Goal: Contribute content: Contribute content

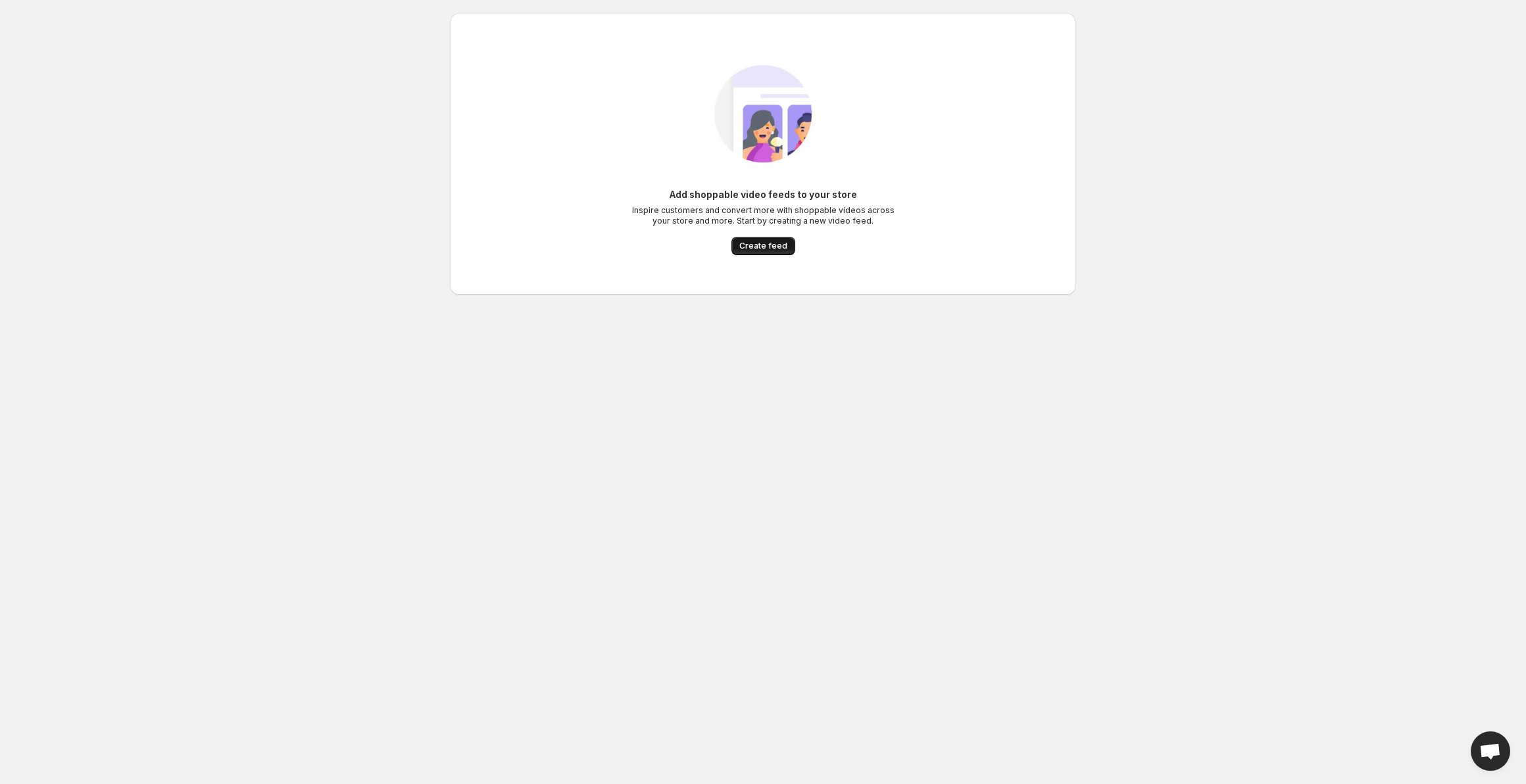
click at [756, 244] on span "Create feed" at bounding box center [763, 246] width 48 height 11
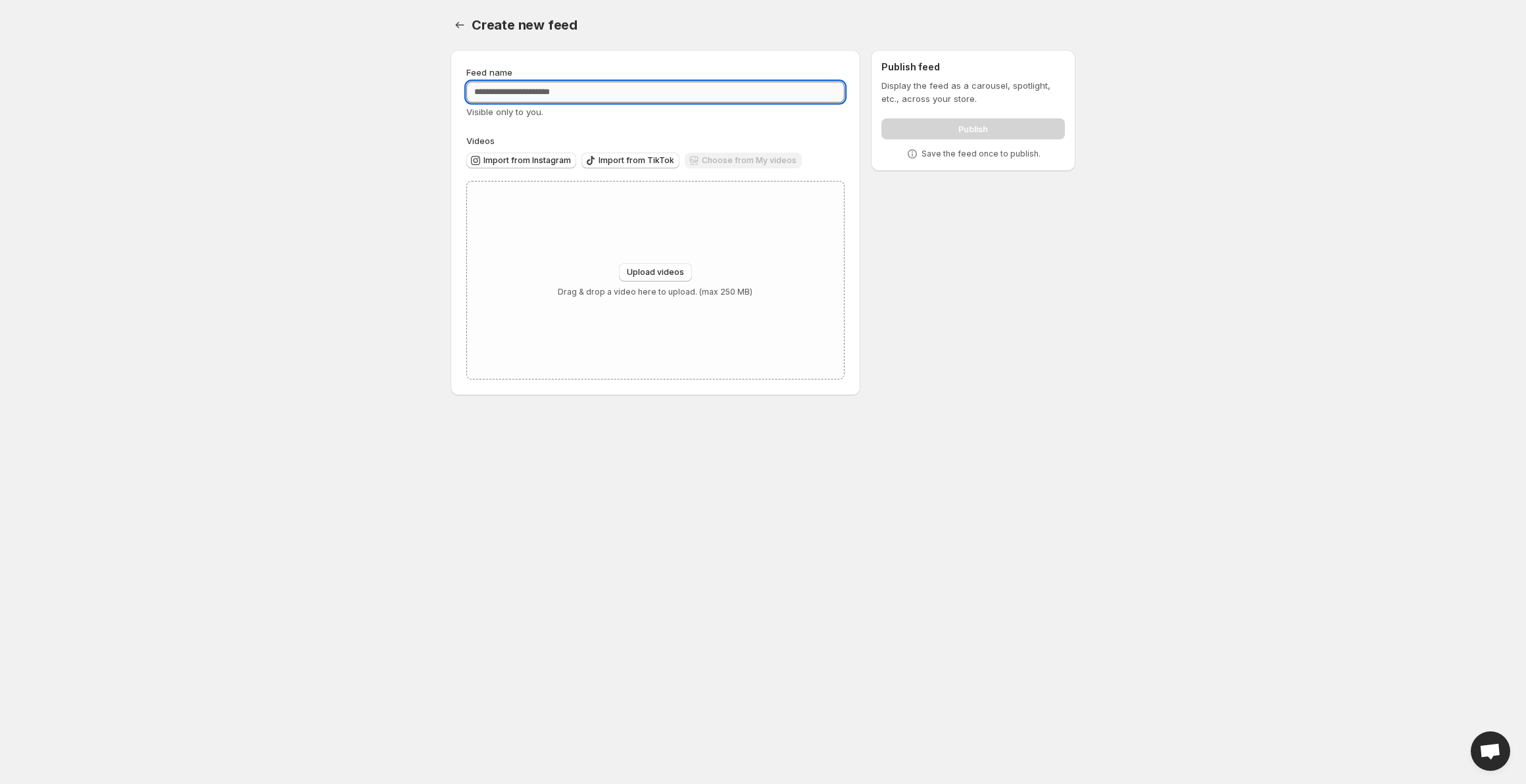
click at [549, 90] on input "Feed name" at bounding box center [656, 92] width 378 height 21
type input "********"
click at [651, 278] on button "Upload videos" at bounding box center [655, 272] width 73 height 18
click at [648, 268] on span "Upload videos" at bounding box center [655, 273] width 57 height 11
type input "**********"
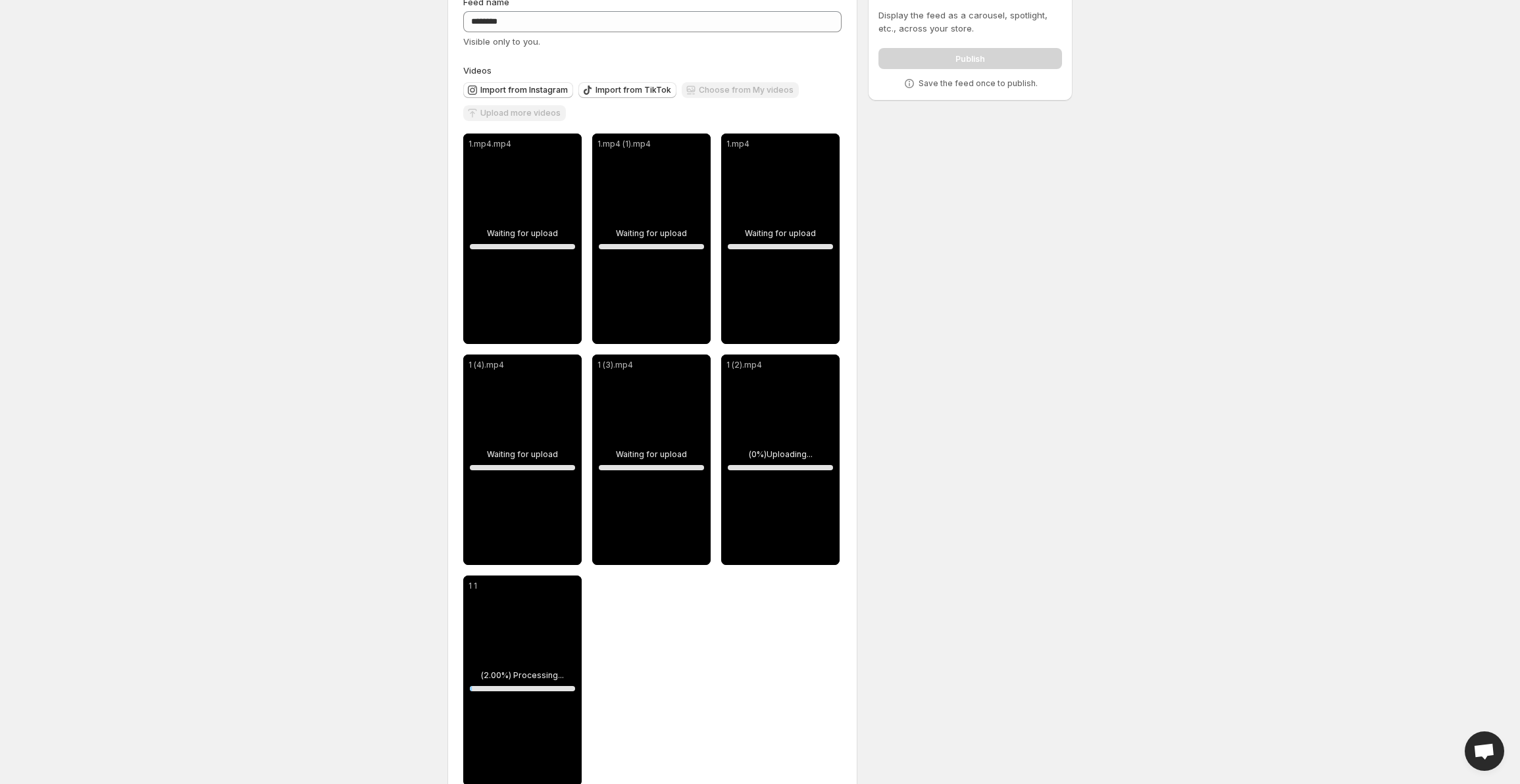
scroll to position [104, 0]
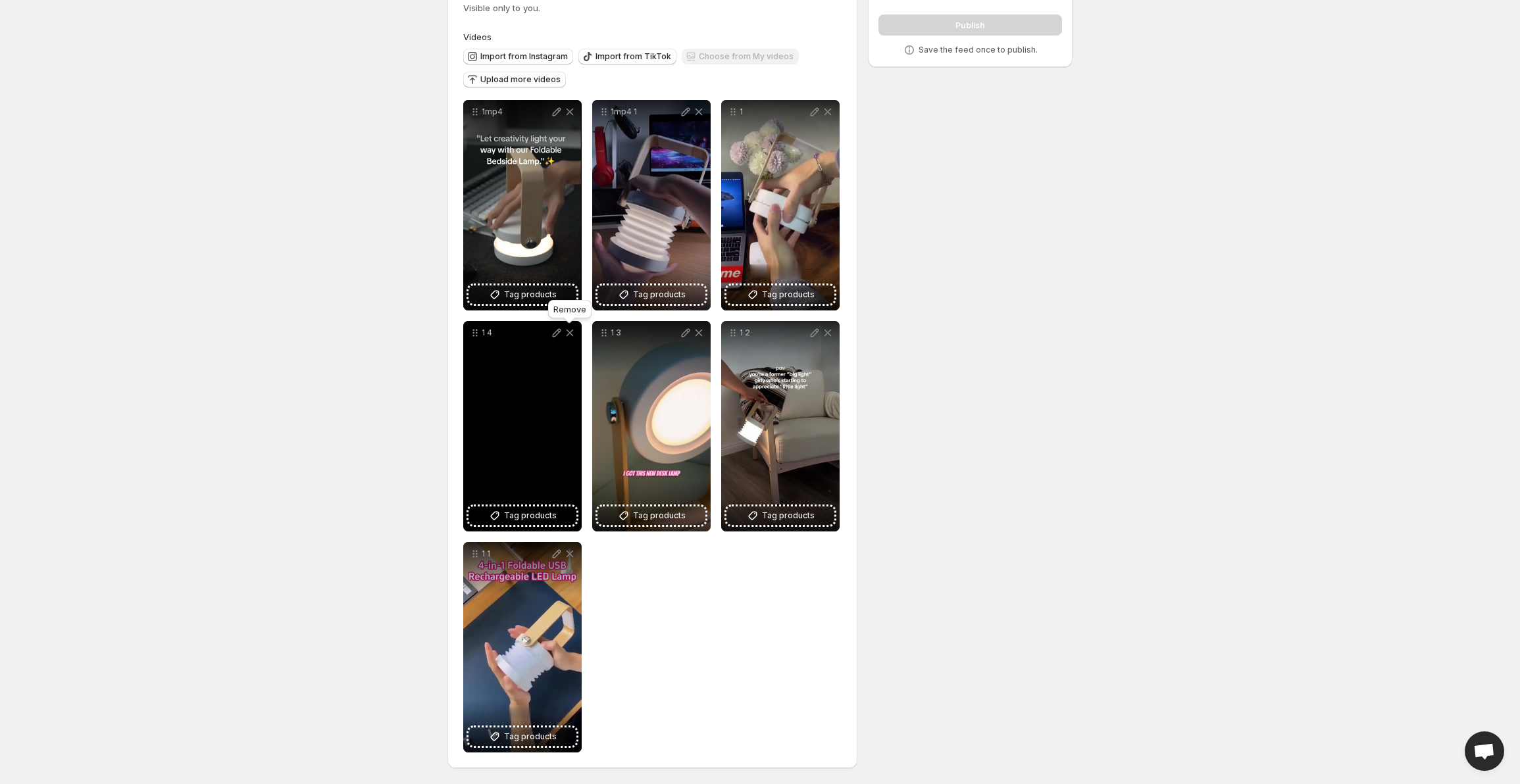
click at [566, 335] on icon at bounding box center [569, 333] width 13 height 13
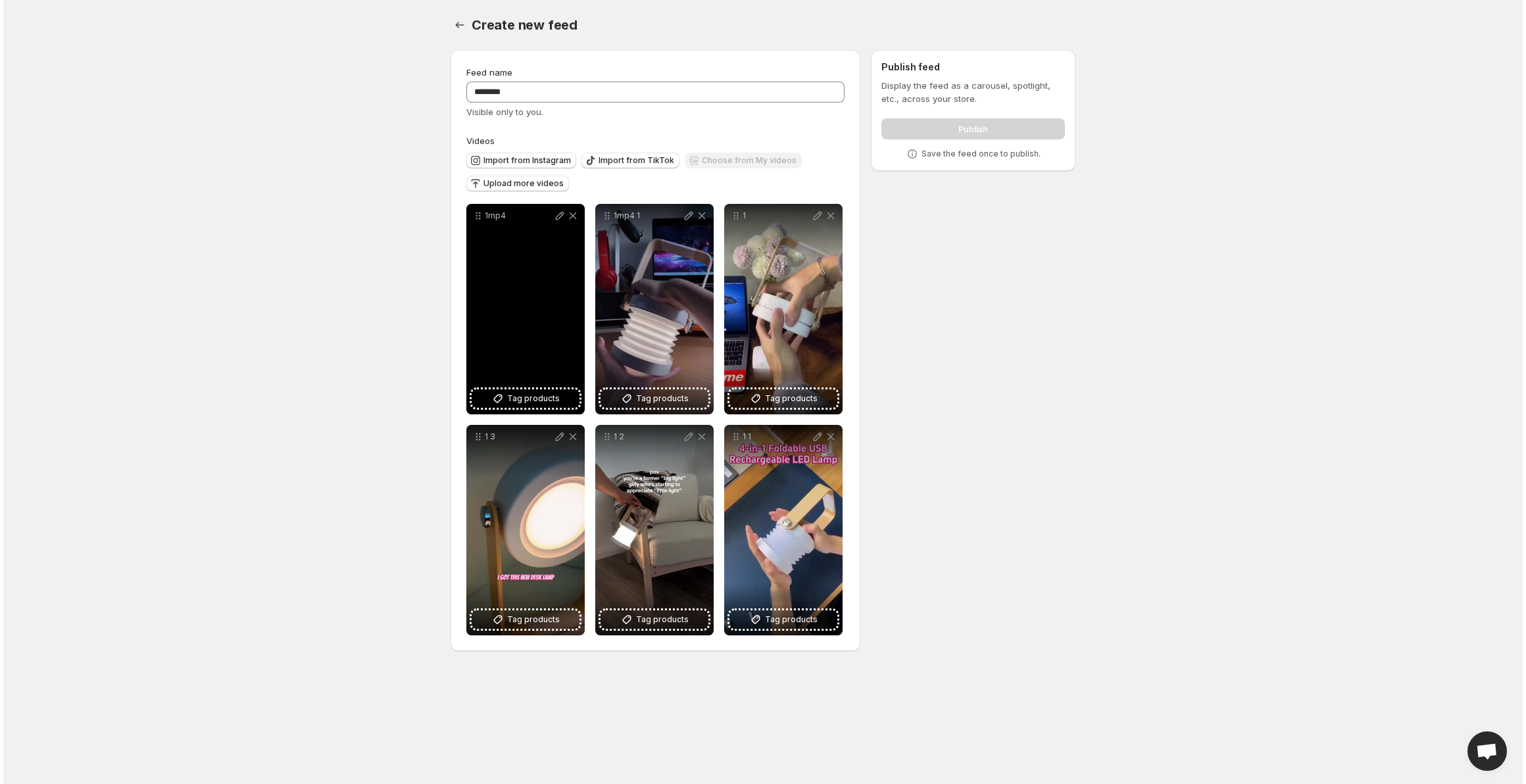
scroll to position [0, 0]
click at [544, 400] on span "Tag products" at bounding box center [533, 399] width 53 height 13
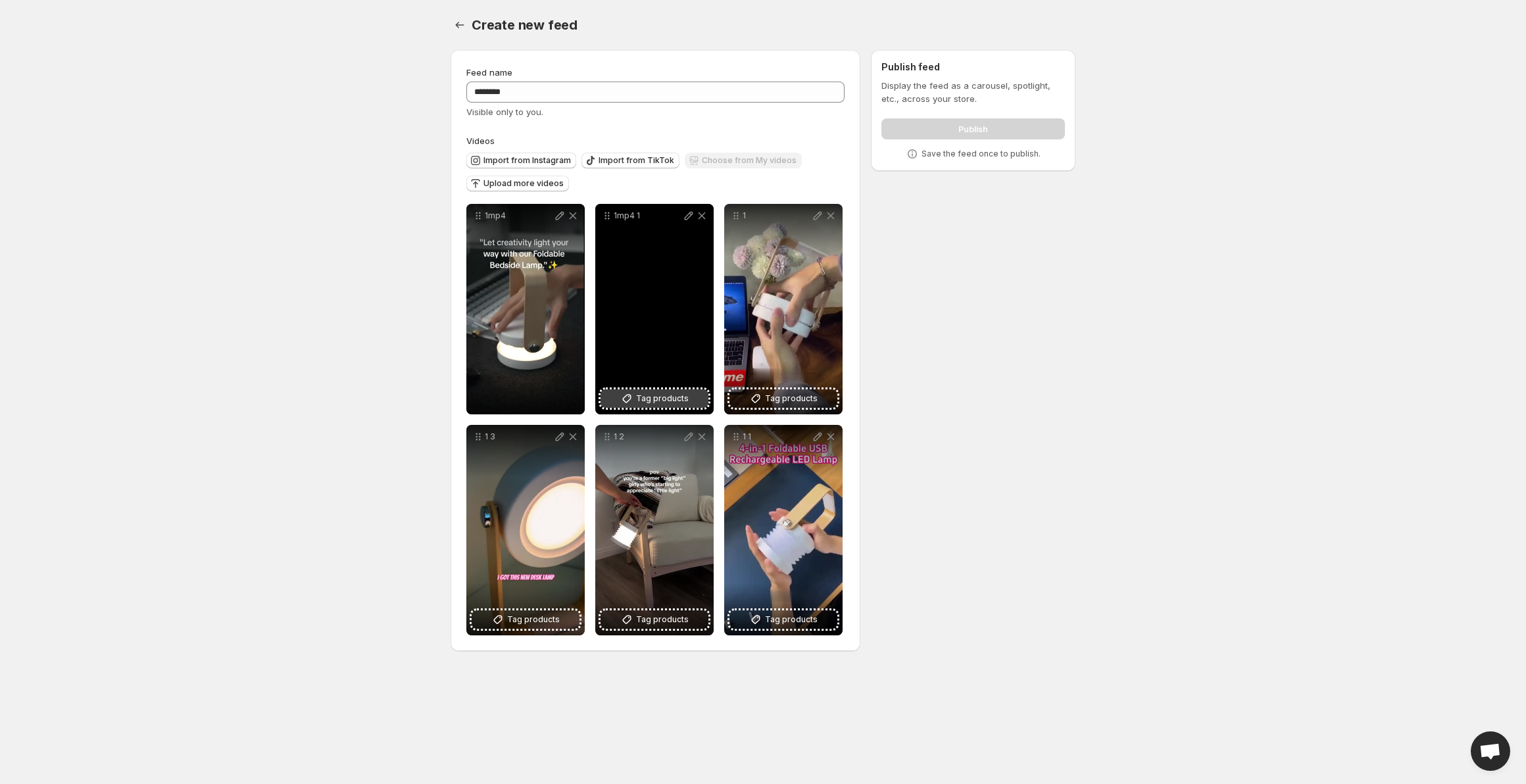
click at [645, 399] on span "Tag products" at bounding box center [663, 399] width 53 height 13
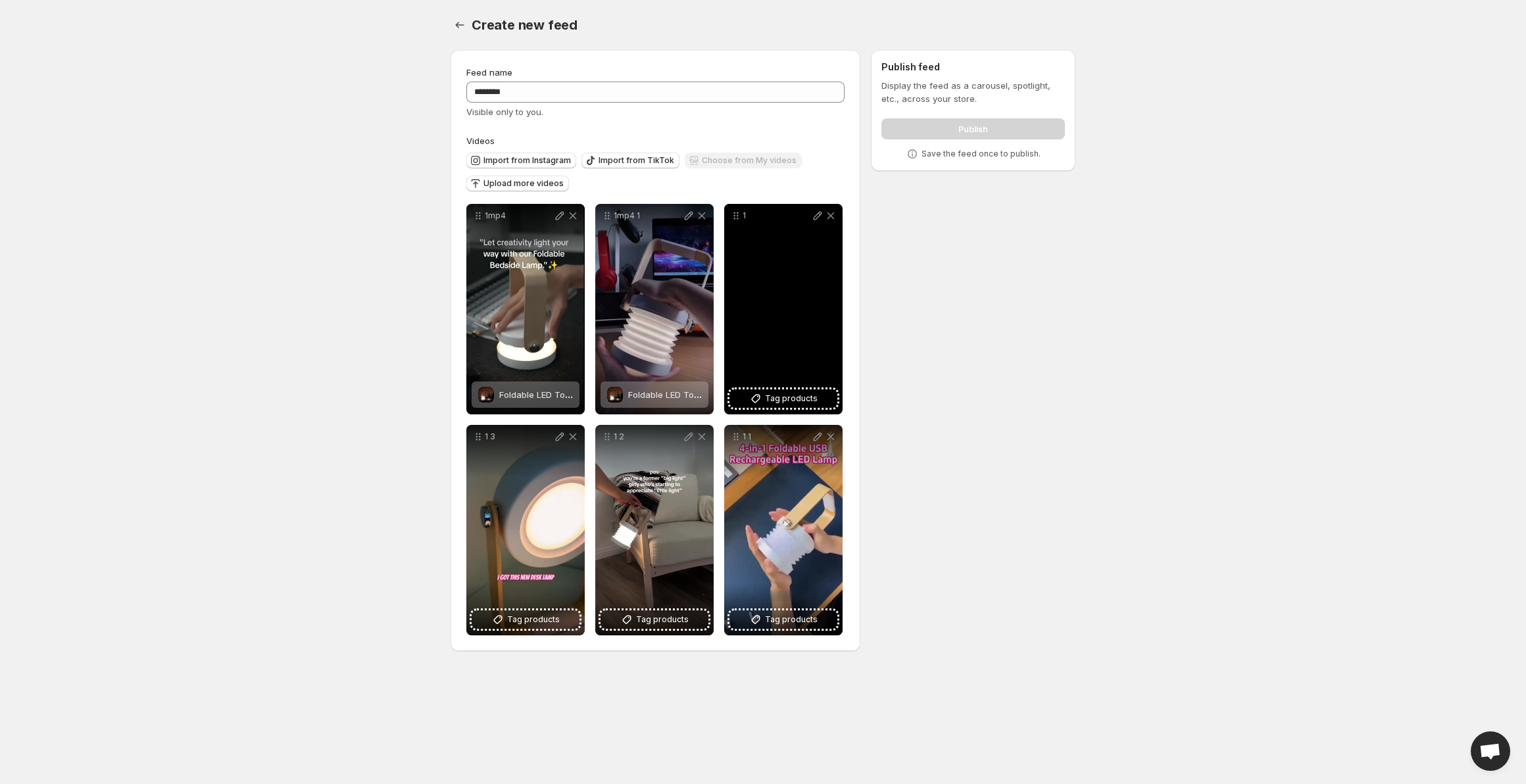
click at [788, 408] on div "1" at bounding box center [783, 309] width 119 height 210
click at [788, 407] on button "Tag products" at bounding box center [783, 399] width 108 height 18
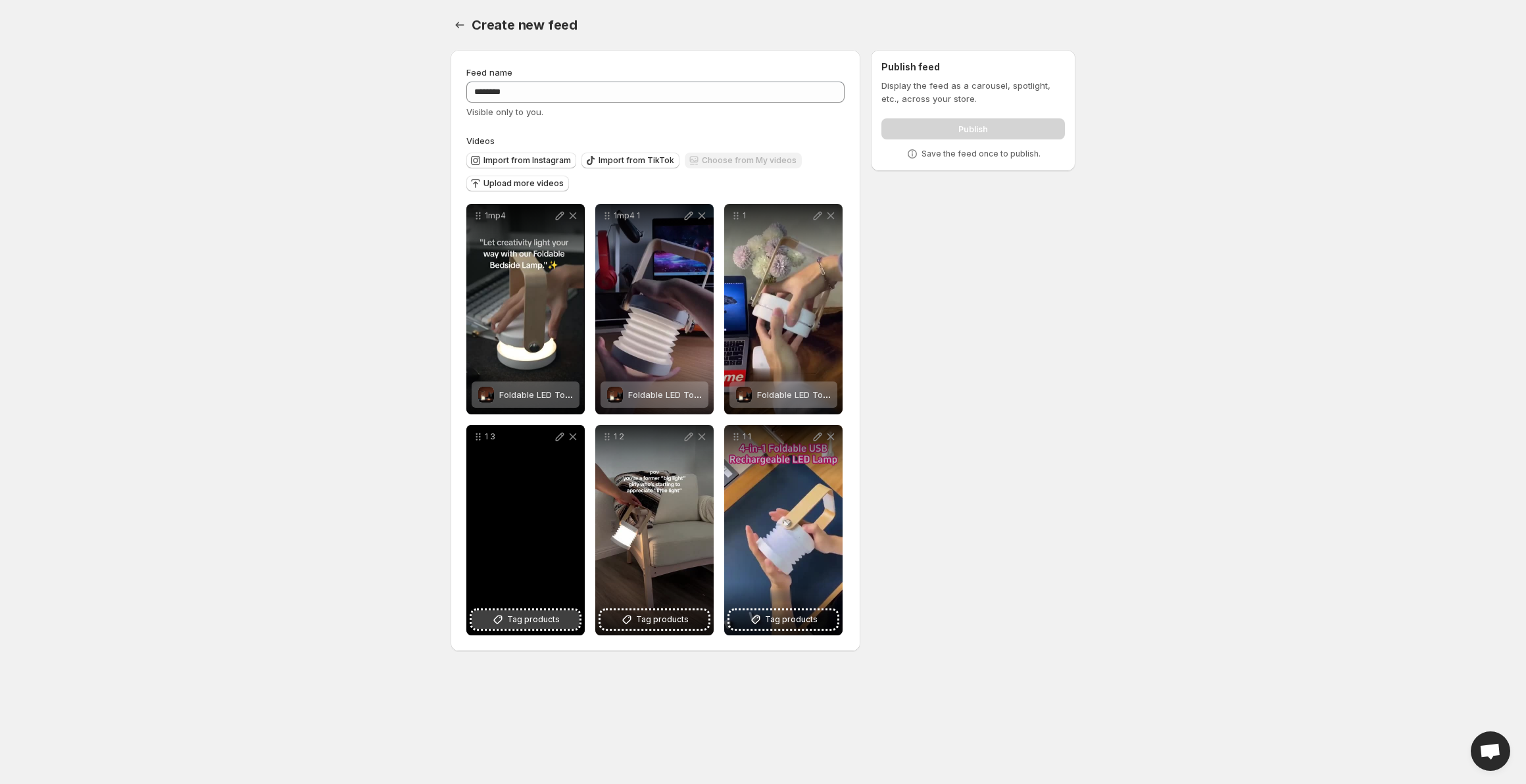
click at [564, 614] on button "Tag products" at bounding box center [525, 619] width 108 height 18
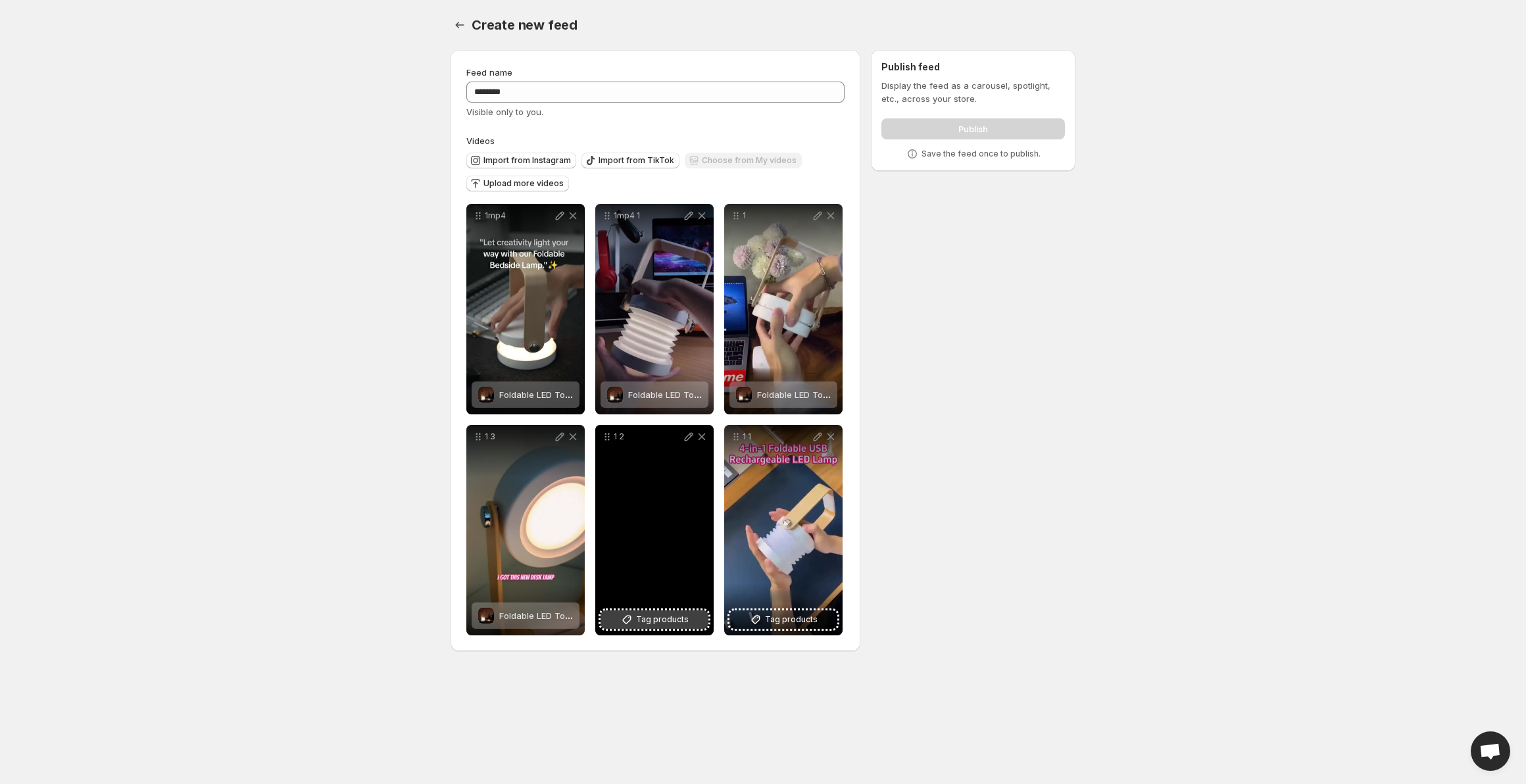
click at [677, 626] on button "Tag products" at bounding box center [655, 619] width 108 height 18
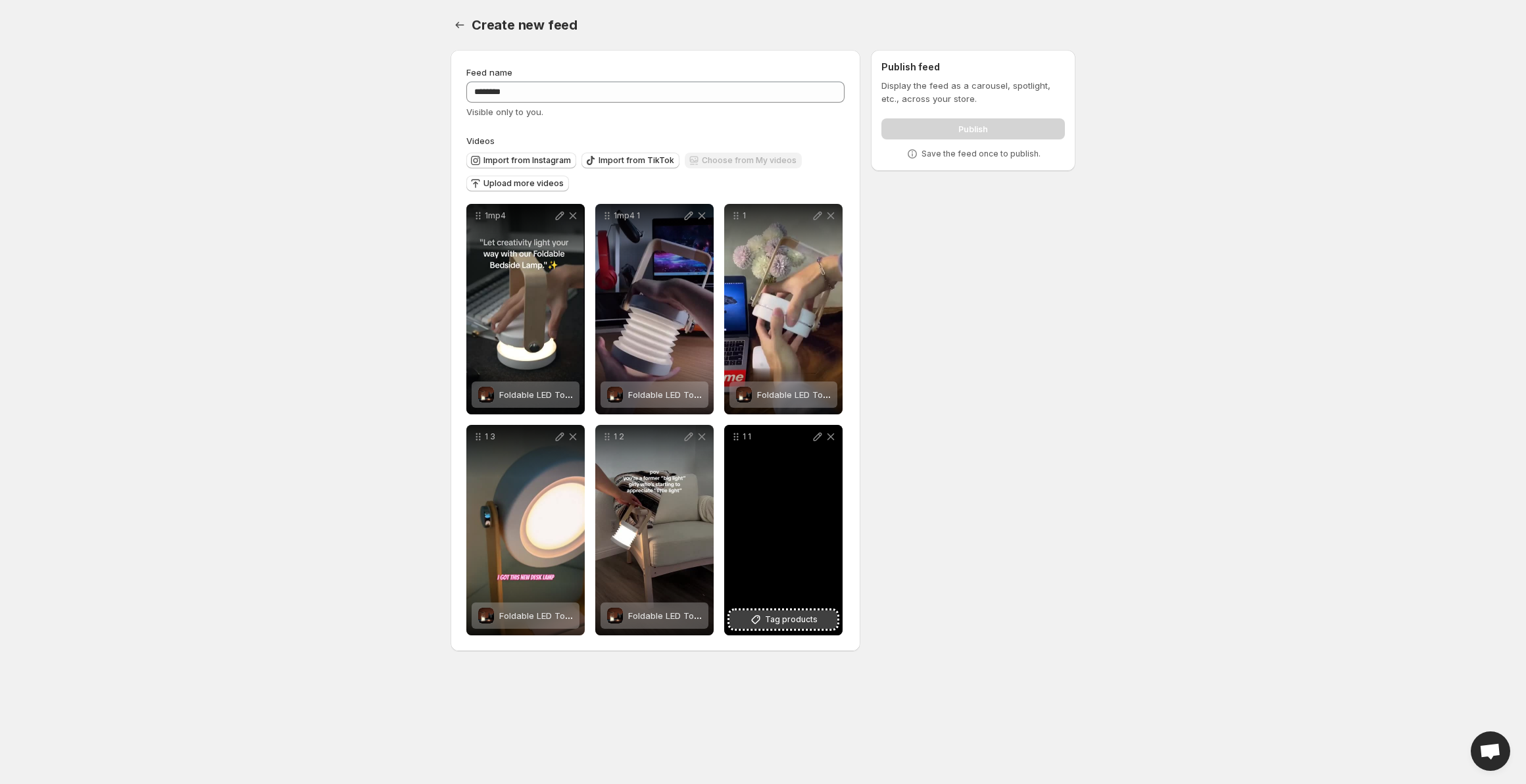
click at [786, 614] on span "Tag products" at bounding box center [791, 619] width 53 height 13
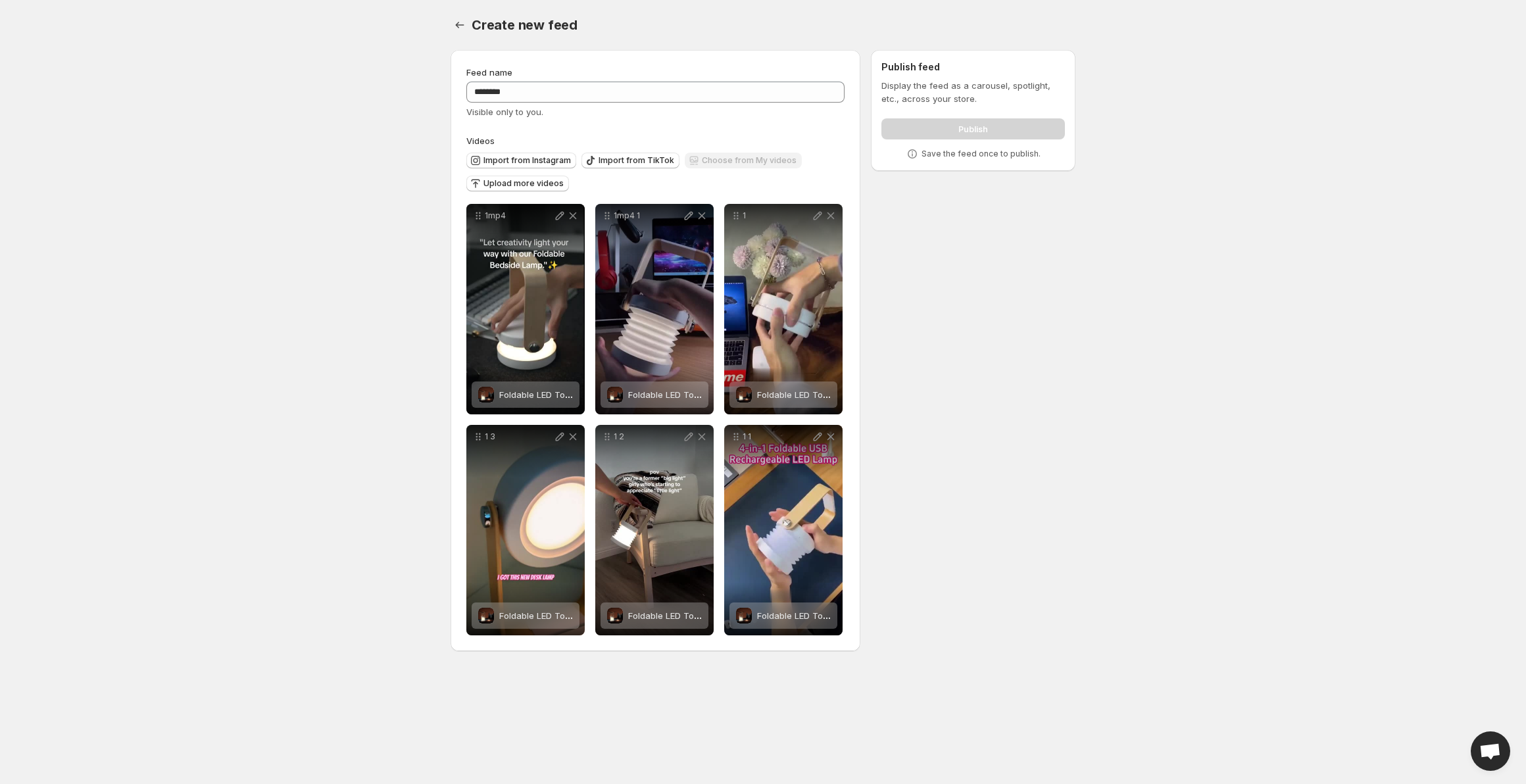
click at [828, 139] on label "Videos" at bounding box center [656, 141] width 378 height 13
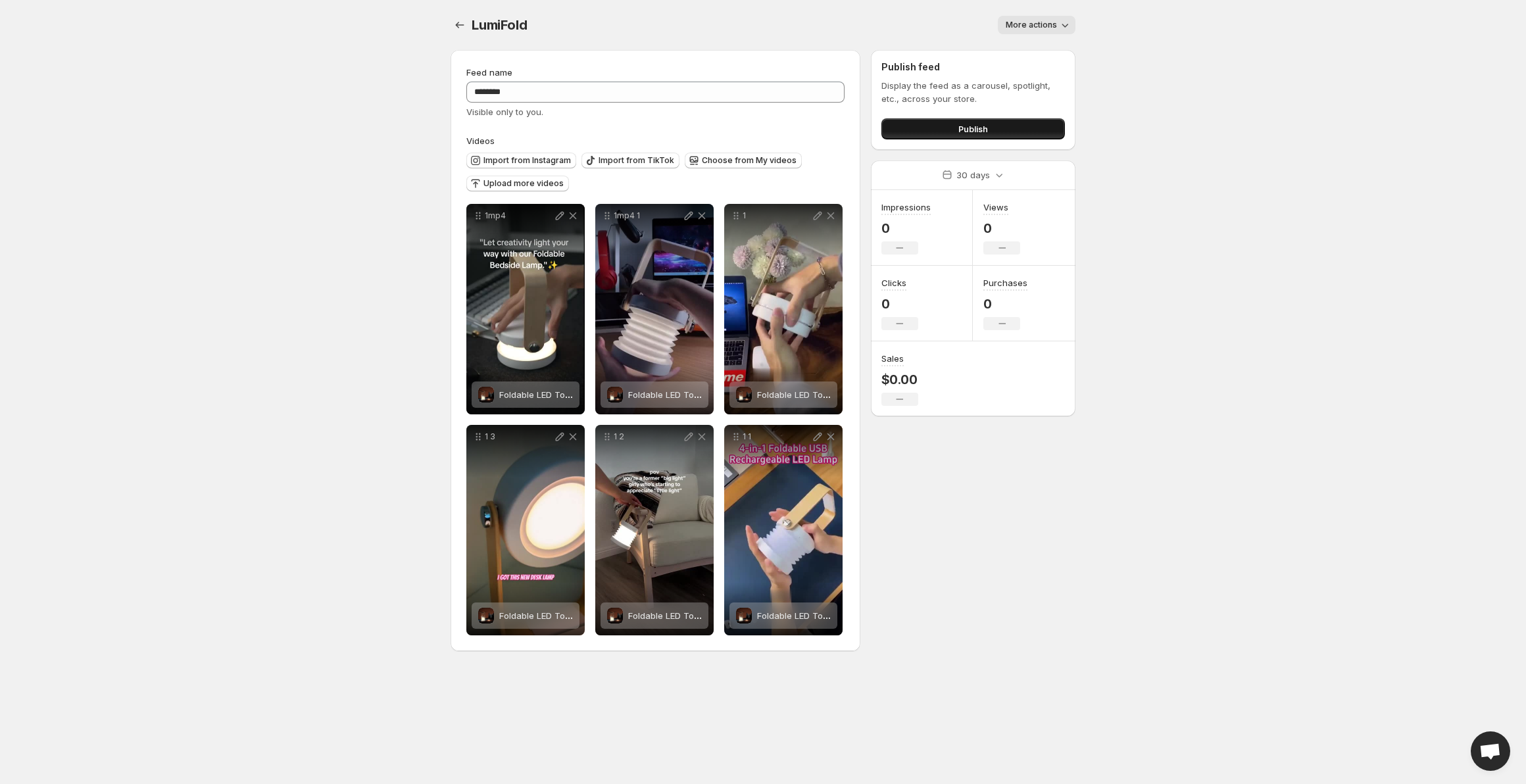
click at [989, 127] on button "Publish" at bounding box center [973, 129] width 184 height 21
click at [897, 127] on button "Publish" at bounding box center [973, 129] width 184 height 21
